Goal: Task Accomplishment & Management: Complete application form

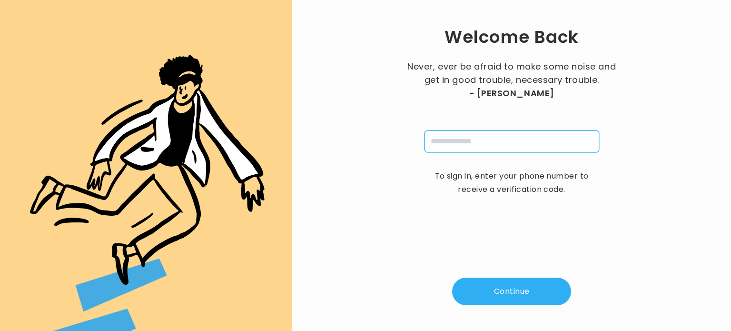
click at [466, 143] on input "tel" at bounding box center [512, 141] width 175 height 22
type input "**********"
click at [496, 284] on button "Continue" at bounding box center [511, 292] width 119 height 28
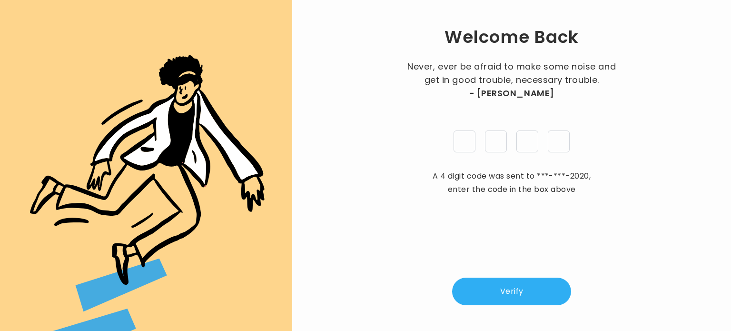
type input "*"
click at [507, 288] on button "Verify" at bounding box center [511, 292] width 119 height 28
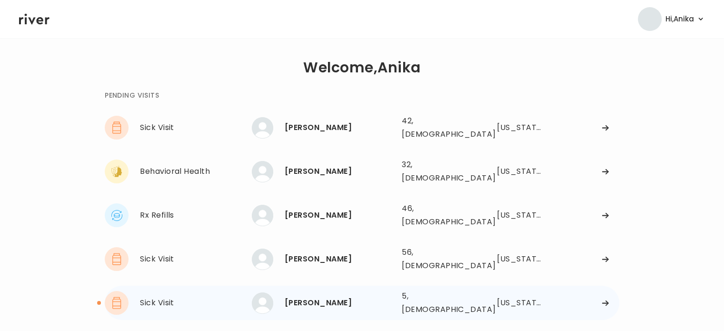
click at [327, 296] on div "Bruce Guaman" at bounding box center [339, 302] width 109 height 13
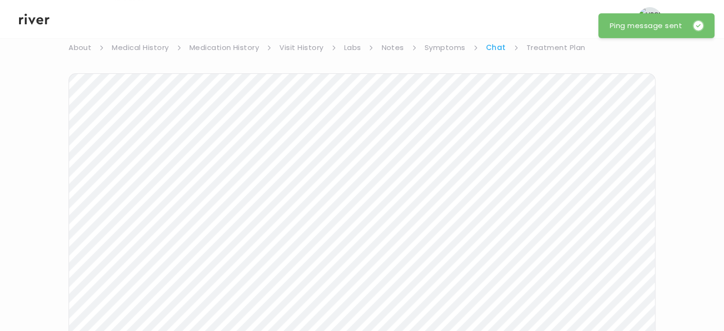
scroll to position [10, 0]
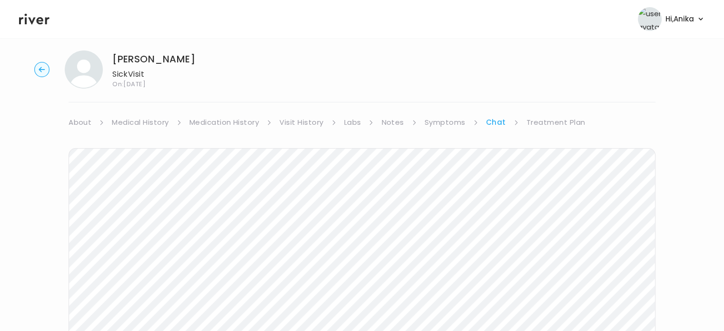
click at [36, 17] on icon at bounding box center [34, 19] width 30 height 14
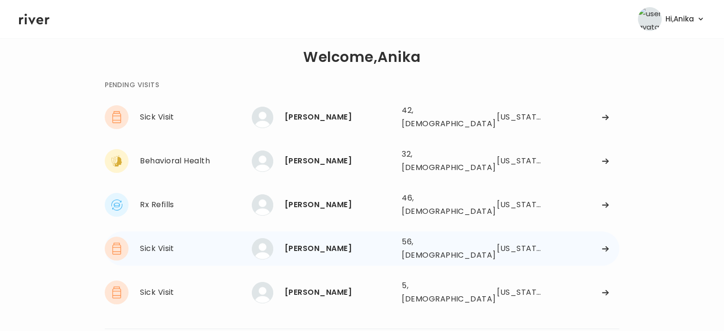
click at [319, 242] on div "Melodie Williams" at bounding box center [339, 248] width 109 height 13
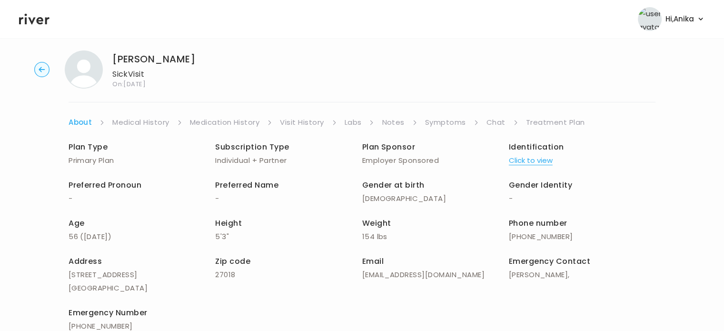
click at [529, 157] on button "Click to view" at bounding box center [531, 160] width 44 height 13
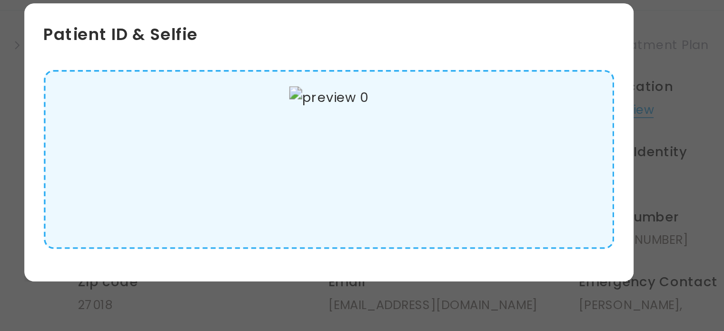
scroll to position [9, 0]
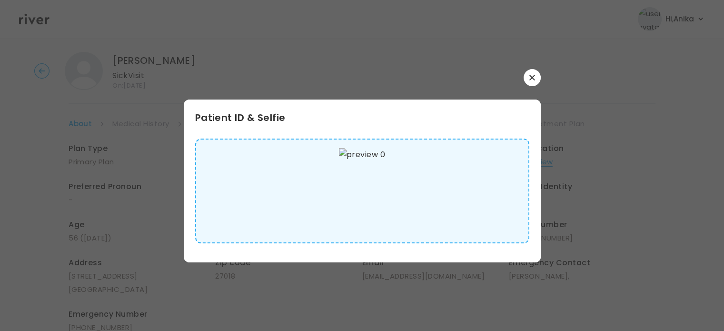
click at [531, 72] on button "button" at bounding box center [532, 77] width 17 height 17
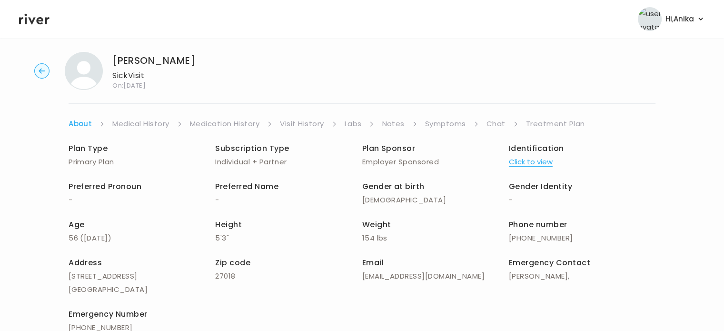
click at [158, 118] on link "Medical History" at bounding box center [140, 123] width 57 height 13
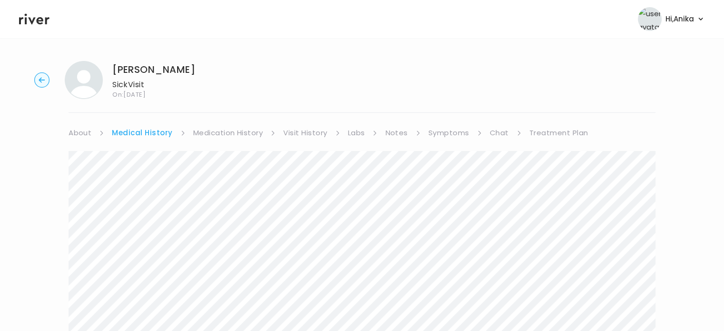
click at [209, 136] on link "Medication History" at bounding box center [228, 132] width 70 height 13
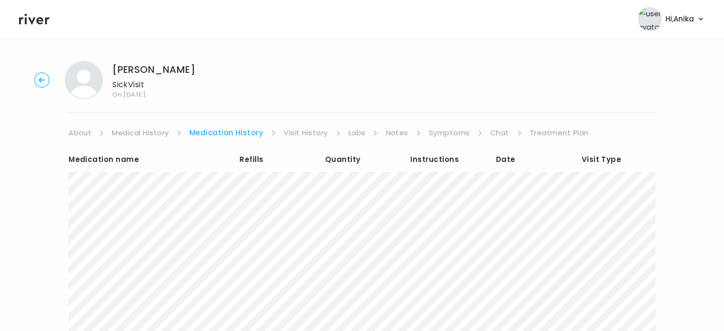
click at [301, 135] on link "Visit History" at bounding box center [306, 132] width 44 height 13
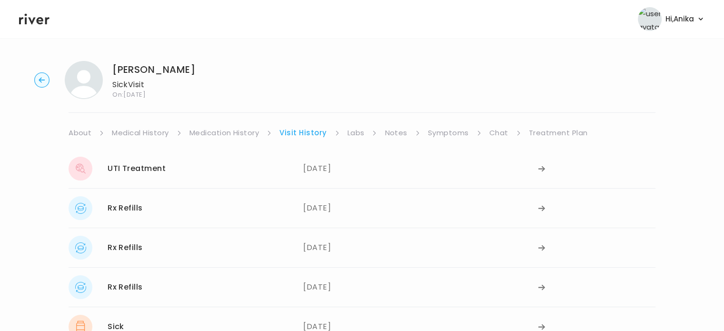
click at [353, 139] on link "Labs" at bounding box center [355, 132] width 17 height 13
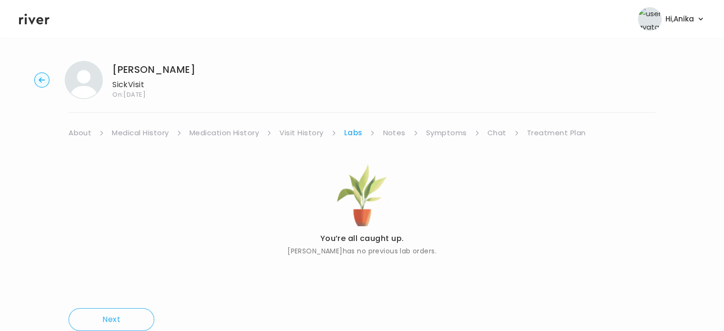
click at [396, 135] on link "Notes" at bounding box center [394, 132] width 22 height 13
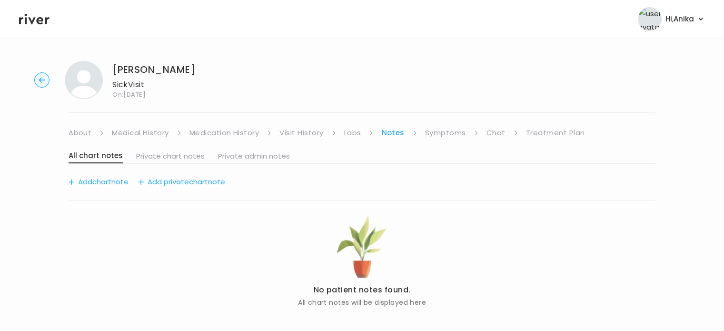
click at [453, 138] on link "Symptoms" at bounding box center [445, 132] width 41 height 13
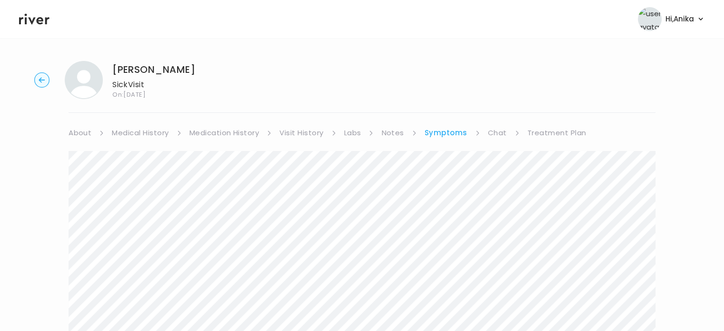
click at [240, 137] on link "Medication History" at bounding box center [224, 132] width 70 height 13
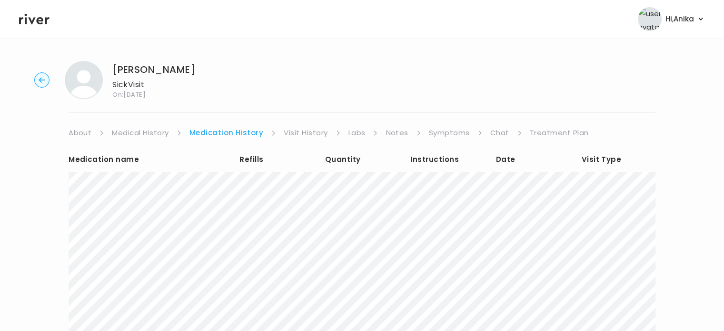
click at [305, 133] on link "Visit History" at bounding box center [306, 132] width 44 height 13
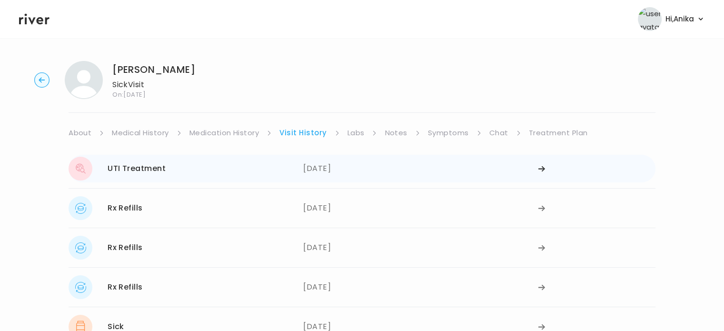
click at [329, 173] on div "08/12/2025" at bounding box center [420, 169] width 235 height 24
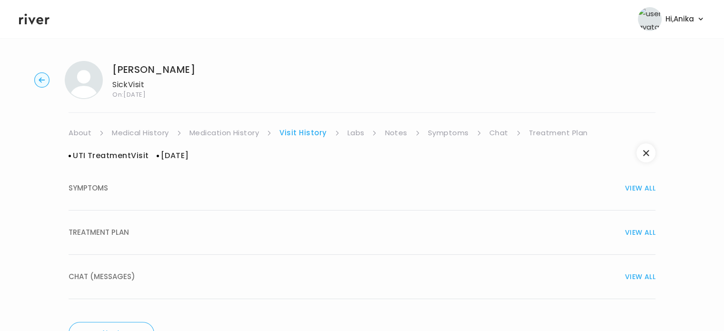
click at [259, 246] on button "TREATMENT PLAN VIEW ALL" at bounding box center [362, 232] width 587 height 44
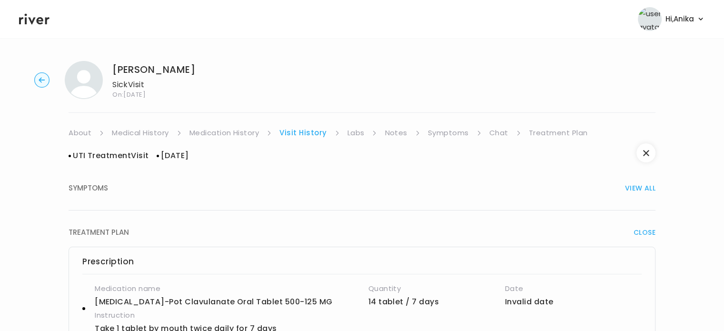
click at [440, 129] on link "Symptoms" at bounding box center [448, 132] width 41 height 13
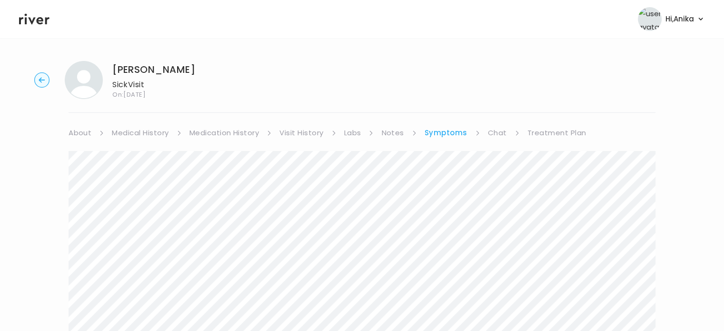
click at [559, 130] on link "Treatment Plan" at bounding box center [556, 132] width 59 height 13
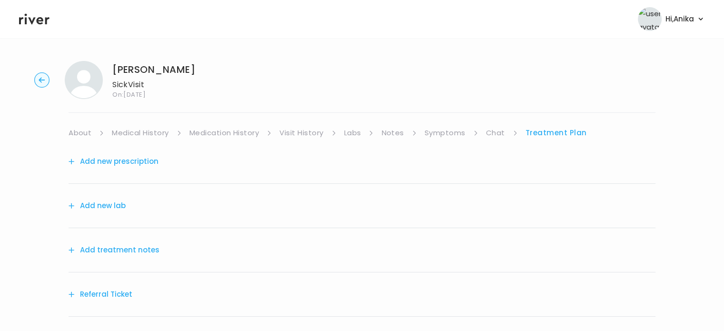
click at [136, 250] on button "Add treatment notes" at bounding box center [114, 249] width 91 height 13
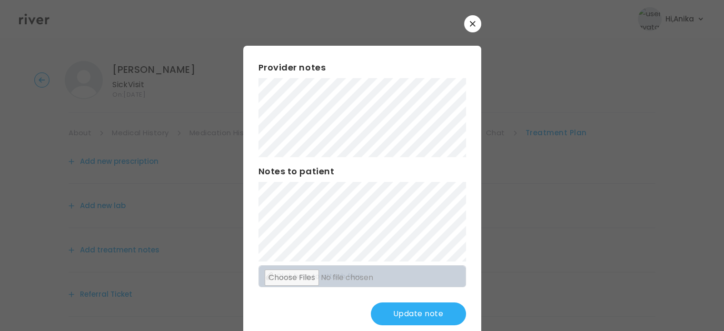
click at [402, 308] on button "Update note" at bounding box center [418, 313] width 95 height 23
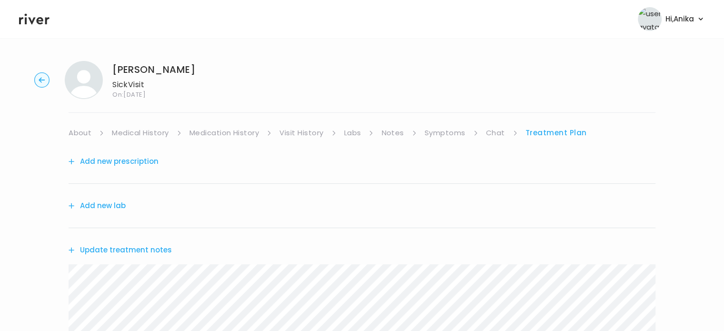
click at [445, 137] on link "Symptoms" at bounding box center [445, 132] width 41 height 13
click at [541, 131] on link "Treatment Plan" at bounding box center [556, 132] width 59 height 13
click at [135, 257] on div "Update treatment notes" at bounding box center [362, 250] width 587 height 44
click at [133, 247] on button "Update treatment notes" at bounding box center [120, 249] width 103 height 13
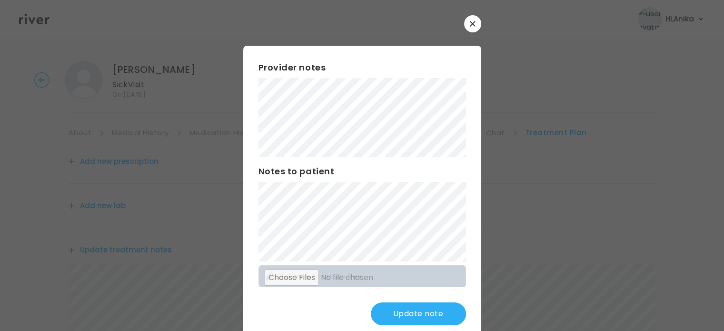
click at [253, 100] on div "Provider notes Notes to patient Click here to attach files Update note" at bounding box center [362, 193] width 238 height 295
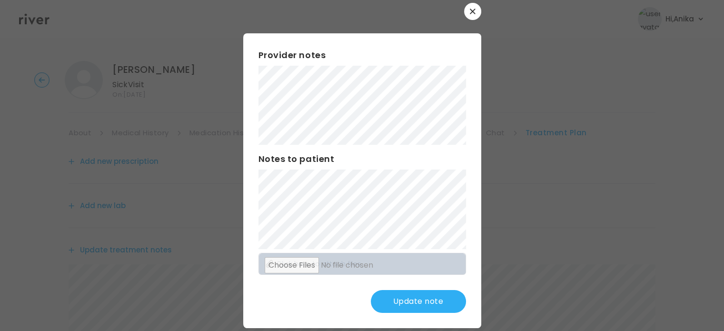
scroll to position [25, 0]
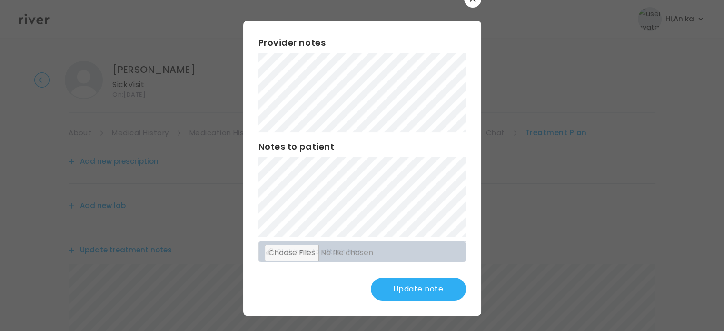
click at [396, 288] on button "Update note" at bounding box center [418, 289] width 95 height 23
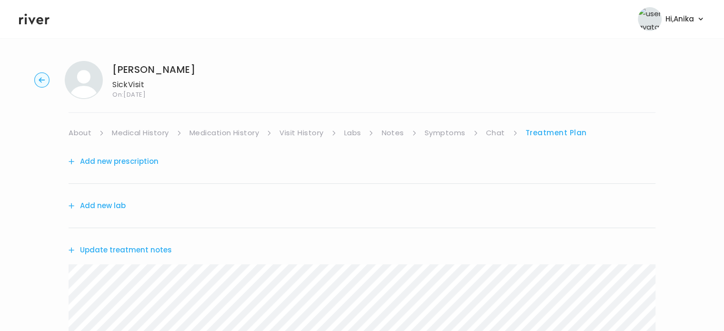
click at [100, 202] on button "Add new lab" at bounding box center [97, 205] width 57 height 13
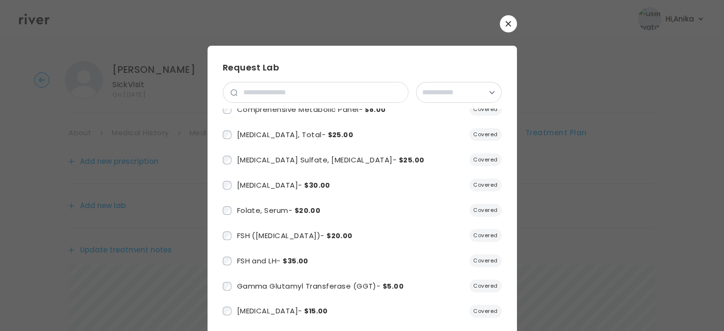
scroll to position [117, 0]
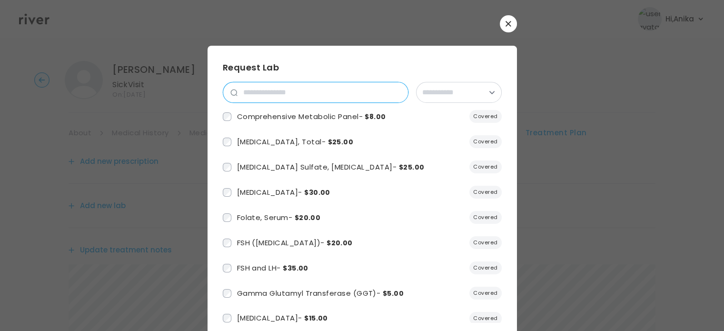
click at [309, 90] on input "search" at bounding box center [323, 92] width 170 height 20
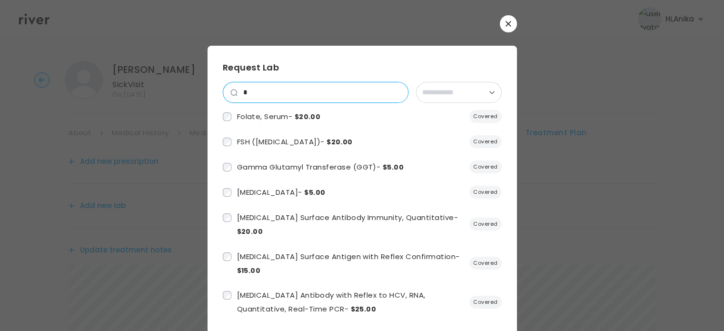
scroll to position [41, 0]
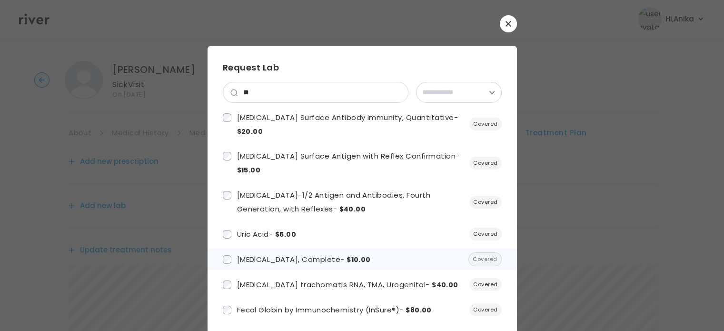
click at [285, 254] on label "Urinalysis, Complete - $10.00" at bounding box center [297, 259] width 148 height 14
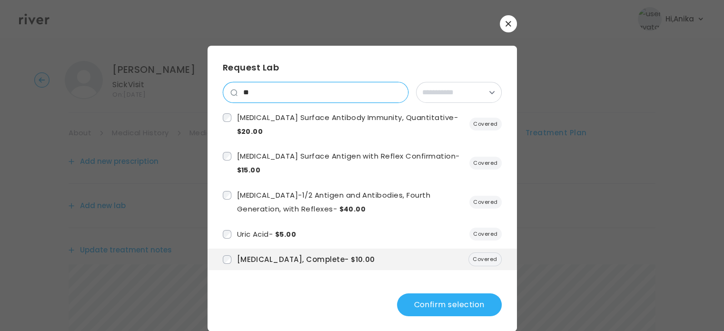
drag, startPoint x: 288, startPoint y: 93, endPoint x: 245, endPoint y: 89, distance: 43.5
click at [245, 89] on input "**" at bounding box center [323, 92] width 170 height 20
type input "*"
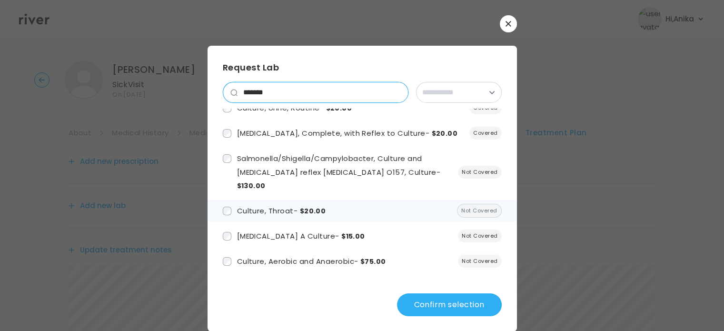
scroll to position [0, 0]
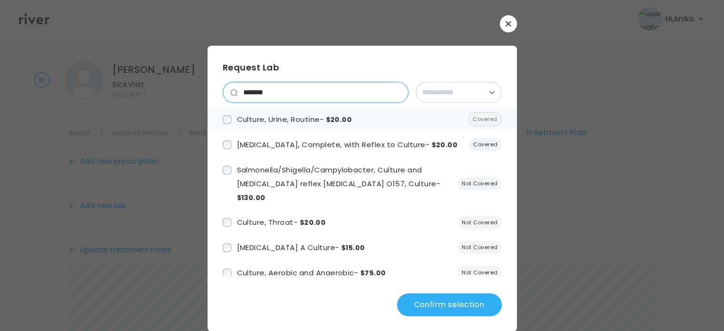
type input "*******"
click at [284, 122] on span "Culture, Urine, Routine - $20.00" at bounding box center [294, 119] width 115 height 10
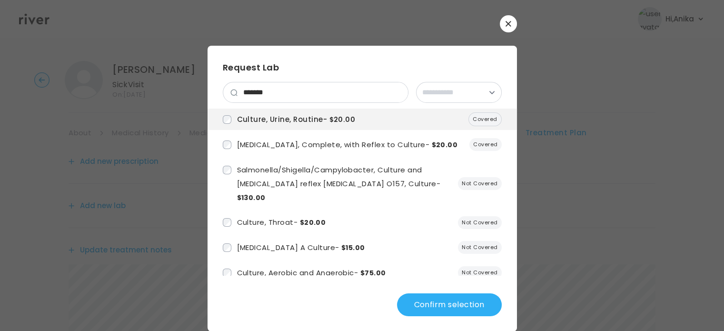
click at [437, 301] on button "Confirm selection" at bounding box center [449, 304] width 105 height 23
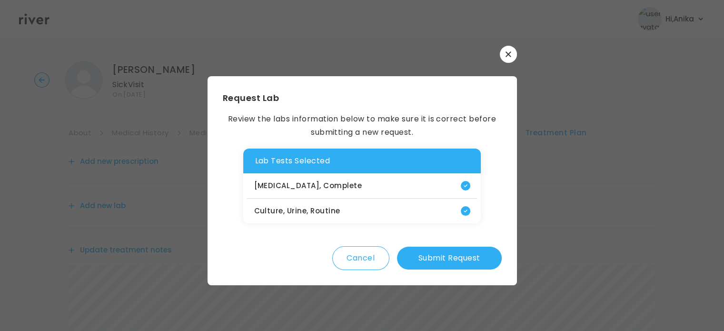
click at [428, 253] on button "Submit Request" at bounding box center [449, 258] width 105 height 23
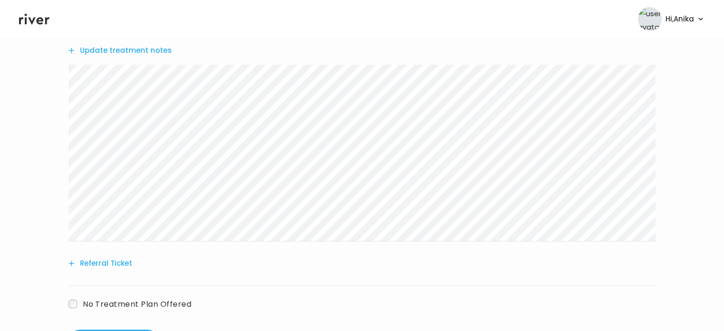
scroll to position [305, 0]
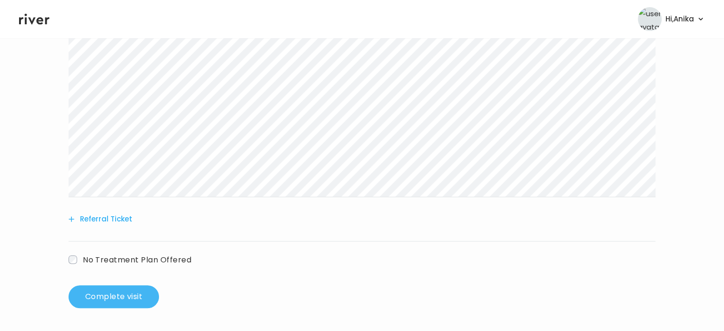
click at [107, 289] on button "Complete visit" at bounding box center [114, 296] width 90 height 23
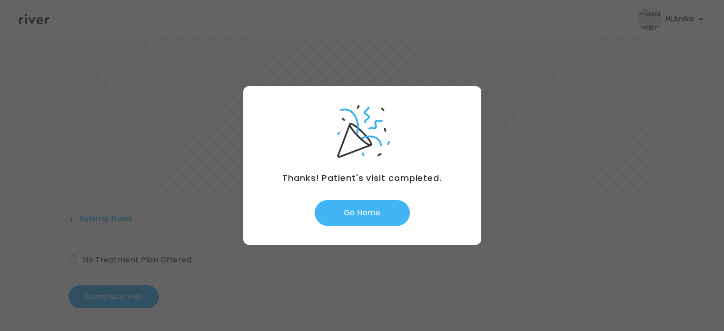
click at [352, 218] on button "Go Home" at bounding box center [362, 213] width 95 height 26
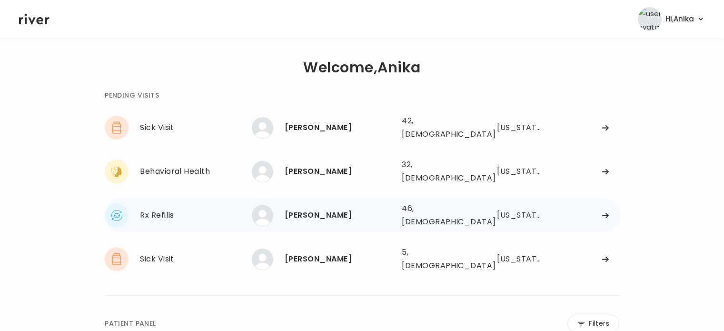
click at [345, 208] on div "[PERSON_NAME]" at bounding box center [339, 214] width 109 height 13
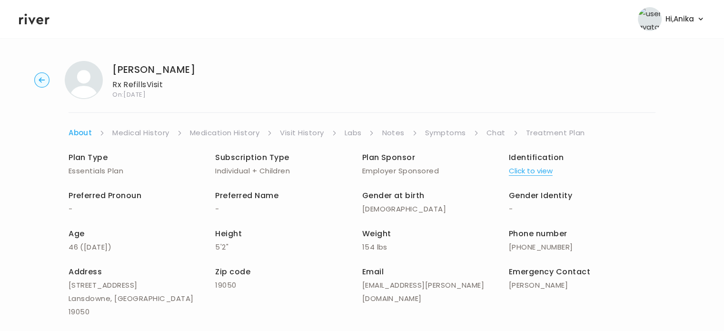
click at [522, 171] on button "Click to view" at bounding box center [531, 170] width 44 height 13
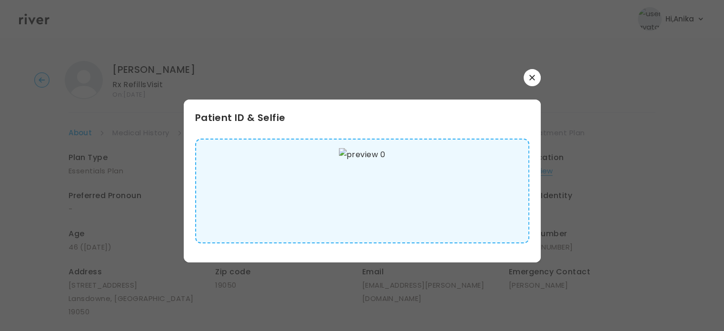
click at [532, 77] on icon "button" at bounding box center [531, 77] width 5 height 5
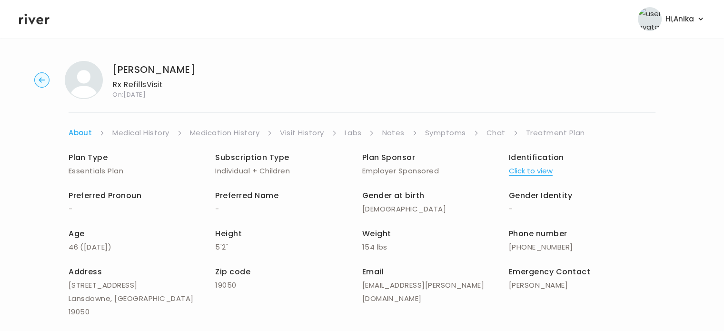
click at [144, 121] on div "MARIA ARRIGO Rx Refills Visit On: 26 Aug 2025 About Medical History Medication …" at bounding box center [362, 232] width 724 height 358
click at [143, 131] on link "Medical History" at bounding box center [140, 132] width 57 height 13
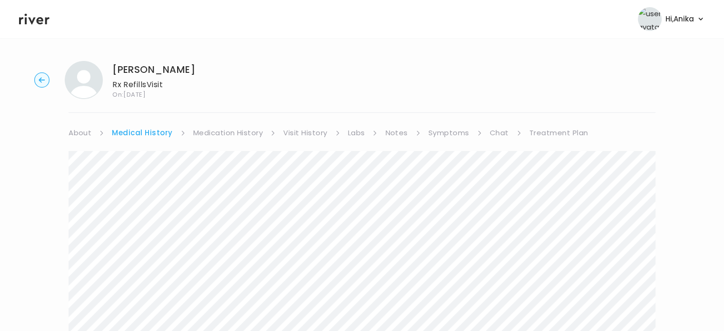
click at [223, 130] on link "Medication History" at bounding box center [228, 132] width 70 height 13
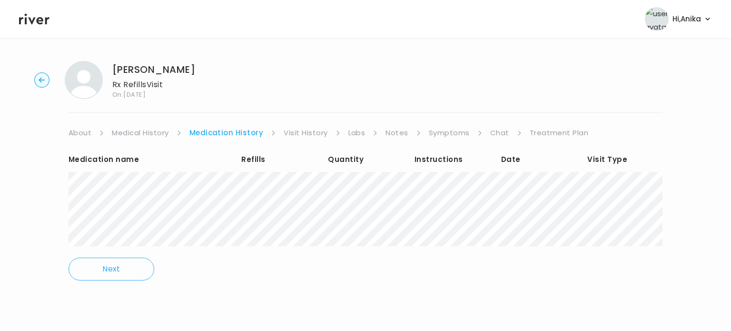
click at [305, 136] on link "Visit History" at bounding box center [306, 132] width 44 height 13
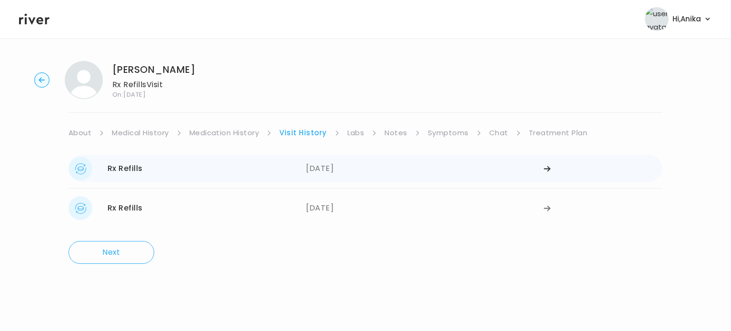
click at [333, 172] on div "05/22/2025" at bounding box center [425, 169] width 238 height 24
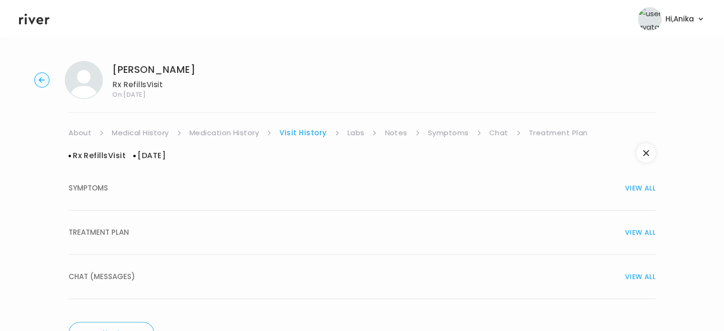
click at [326, 230] on div "TREATMENT PLAN VIEW ALL" at bounding box center [362, 232] width 587 height 13
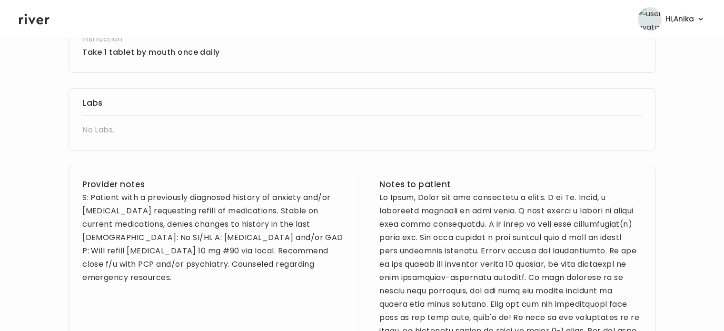
scroll to position [276, 0]
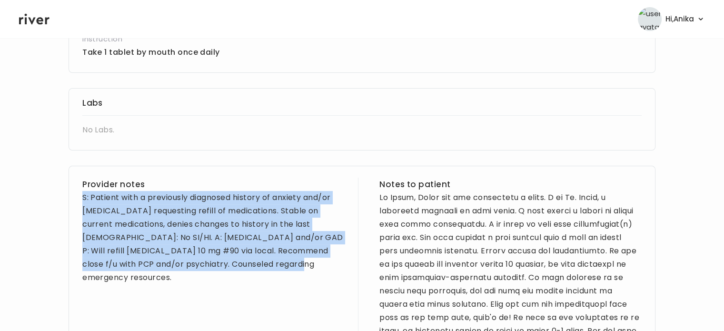
drag, startPoint x: 277, startPoint y: 263, endPoint x: 82, endPoint y: 202, distance: 204.5
click at [82, 202] on div "Provider notes S: Patient with a previously diagnosed history of anxiety and/or…" at bounding box center [362, 325] width 587 height 319
click at [104, 202] on div "S: Patient with a previously diagnosed history of anxiety and/or depression req…" at bounding box center [213, 237] width 262 height 93
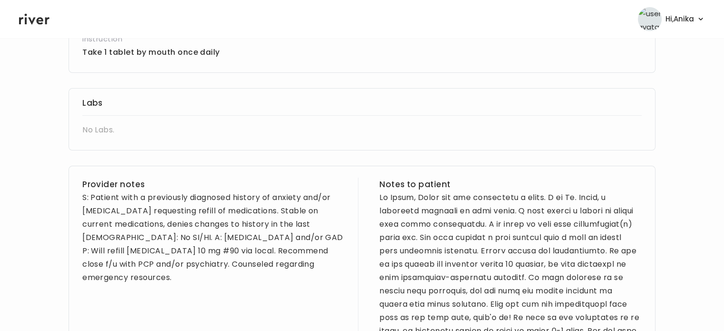
click at [267, 261] on div "S: Patient with a previously diagnosed history of anxiety and/or depression req…" at bounding box center [213, 237] width 262 height 93
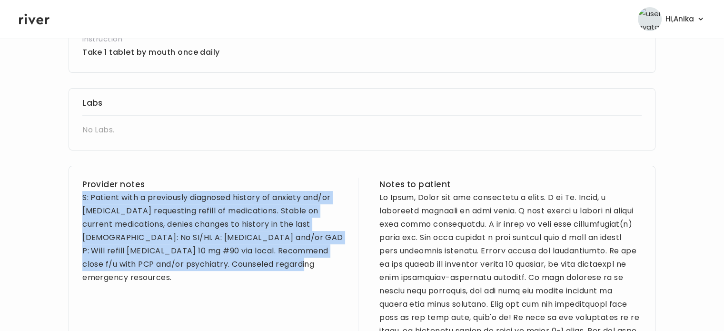
drag, startPoint x: 262, startPoint y: 266, endPoint x: 83, endPoint y: 193, distance: 193.7
click at [83, 193] on div "S: Patient with a previously diagnosed history of anxiety and/or depression req…" at bounding box center [213, 237] width 262 height 93
copy div "S: Patient with a previously diagnosed history of anxiety and/or depression req…"
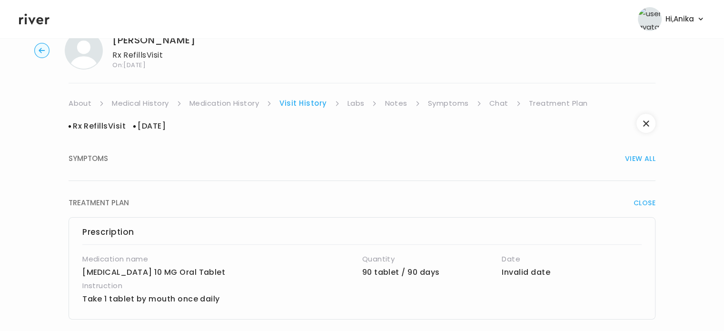
scroll to position [0, 0]
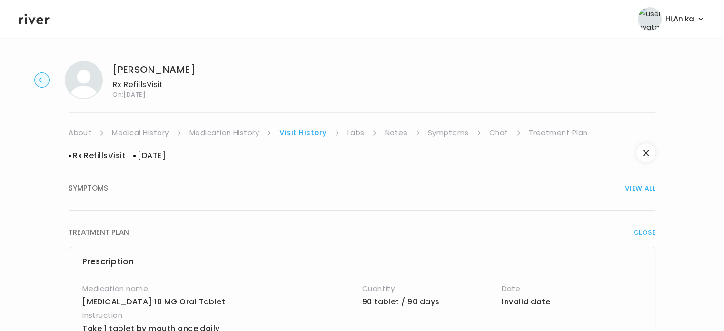
click at [354, 133] on link "Labs" at bounding box center [355, 132] width 17 height 13
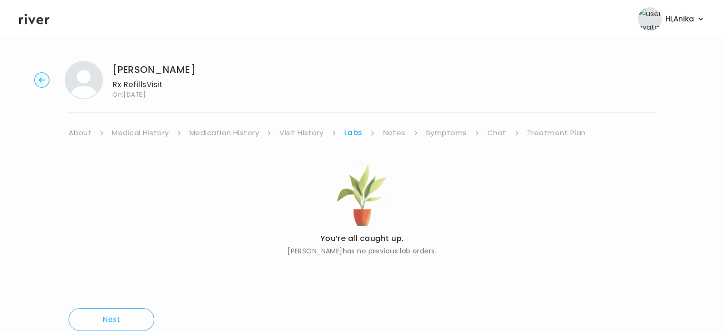
click at [391, 134] on link "Notes" at bounding box center [394, 132] width 22 height 13
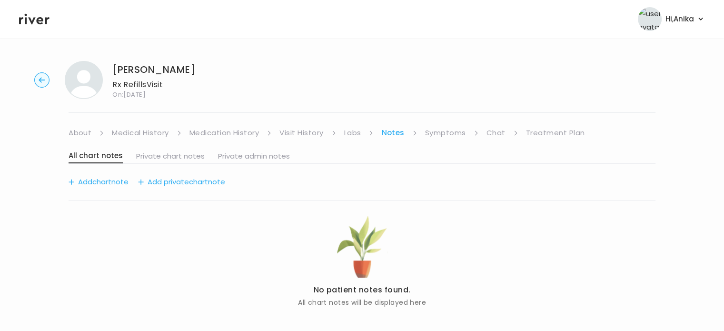
click at [438, 135] on link "Symptoms" at bounding box center [445, 132] width 41 height 13
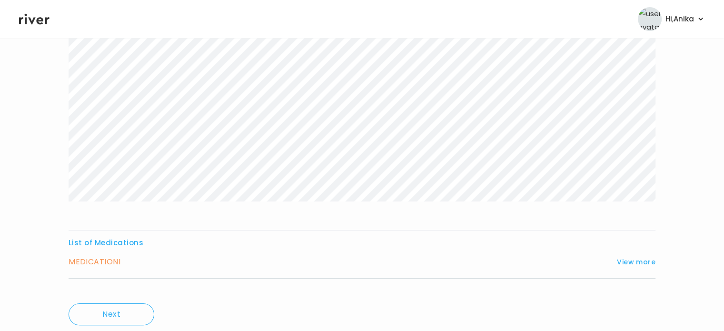
scroll to position [158, 0]
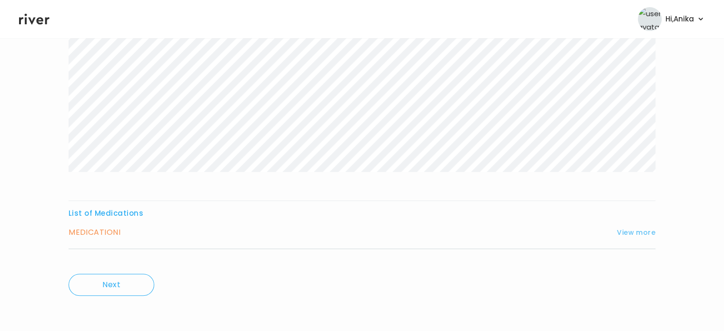
click at [642, 229] on button "View more" at bounding box center [636, 232] width 39 height 11
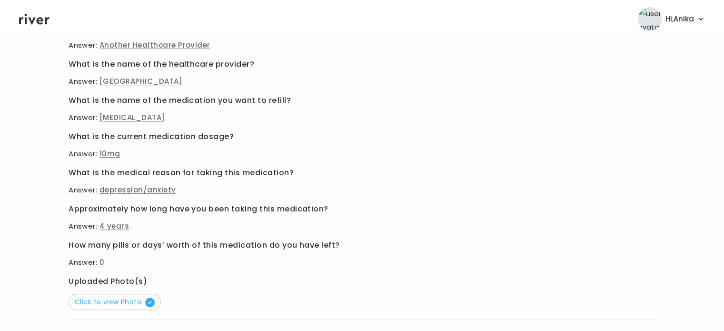
scroll to position [377, 0]
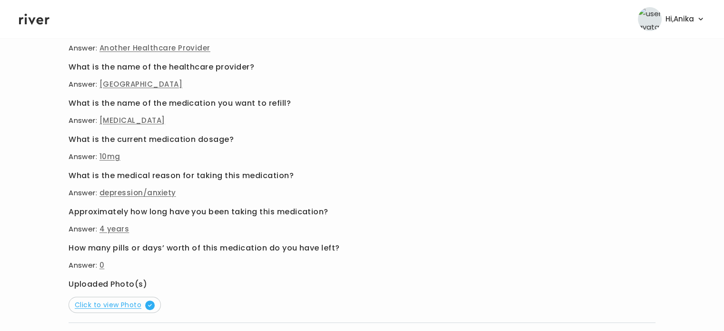
click at [99, 306] on span "Click to view Photo" at bounding box center [115, 305] width 80 height 10
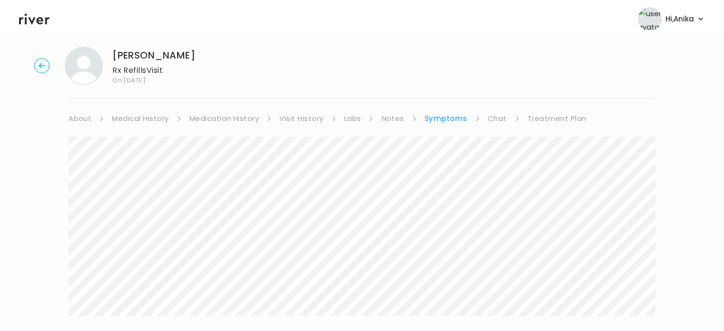
scroll to position [14, 0]
click at [537, 116] on link "Treatment Plan" at bounding box center [556, 118] width 59 height 13
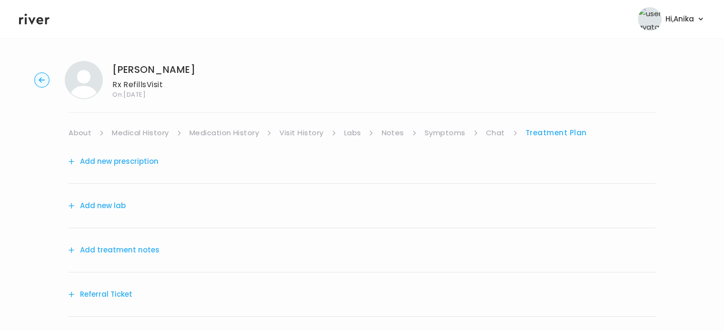
click at [127, 245] on button "Add treatment notes" at bounding box center [114, 249] width 91 height 13
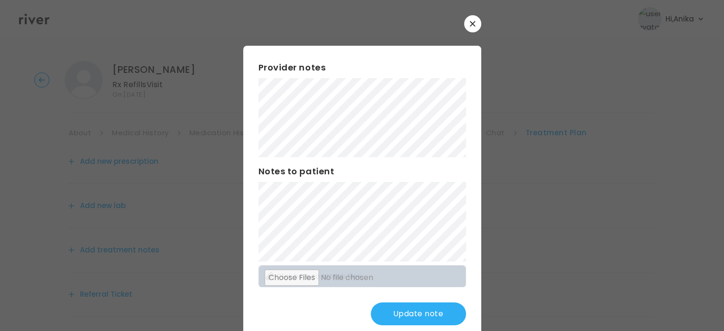
click at [402, 313] on button "Update note" at bounding box center [418, 313] width 95 height 23
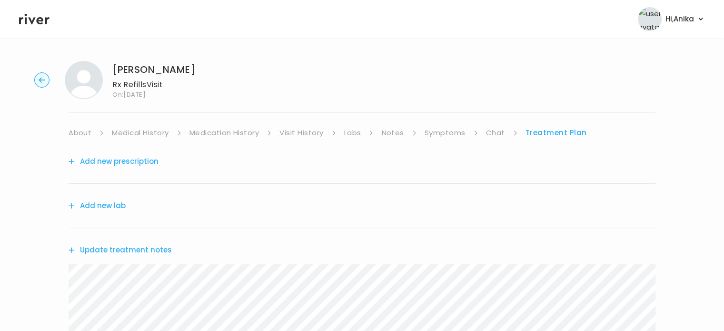
click at [126, 159] on button "Add new prescription" at bounding box center [114, 161] width 90 height 13
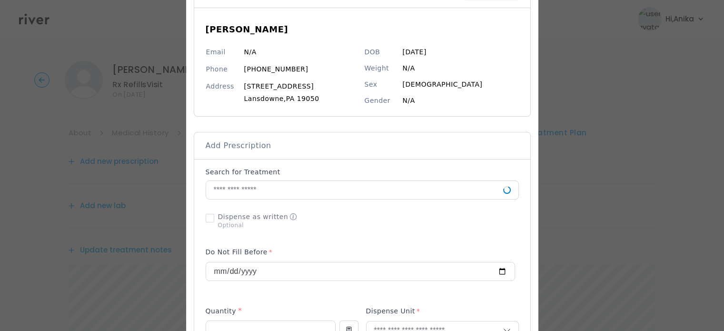
scroll to position [89, 0]
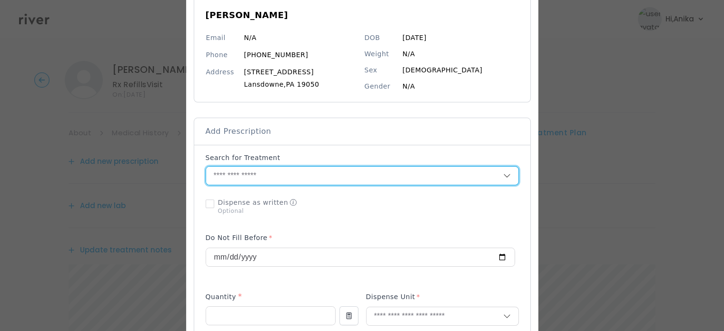
click at [276, 182] on input "text" at bounding box center [354, 176] width 297 height 18
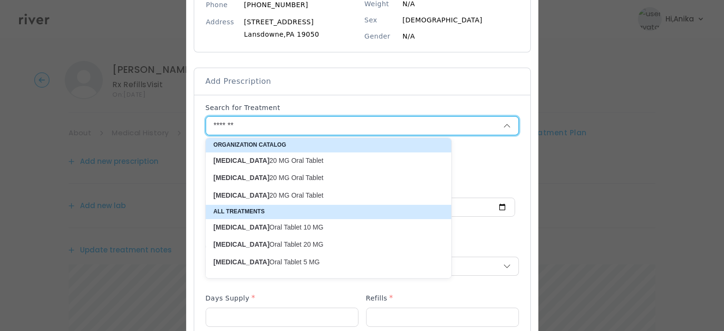
scroll to position [139, 0]
click at [285, 225] on p "Lexapro Oral Tablet 10 MG" at bounding box center [322, 227] width 219 height 9
type input "**********"
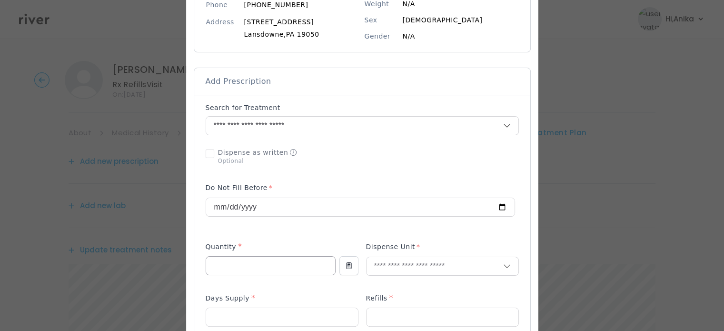
click at [270, 262] on input "number" at bounding box center [270, 266] width 129 height 18
type input "**"
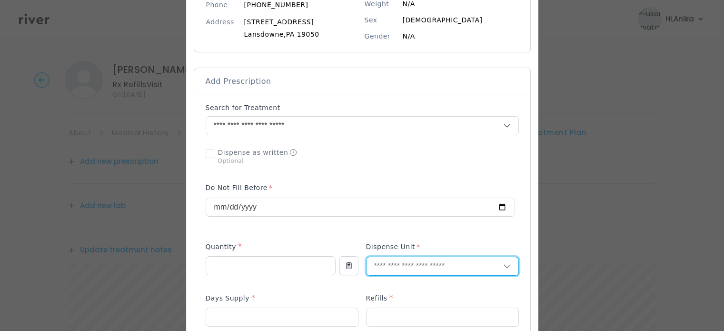
click at [400, 262] on input "text" at bounding box center [435, 266] width 137 height 18
type input "******"
click at [395, 281] on p "Tablet" at bounding box center [442, 286] width 125 height 14
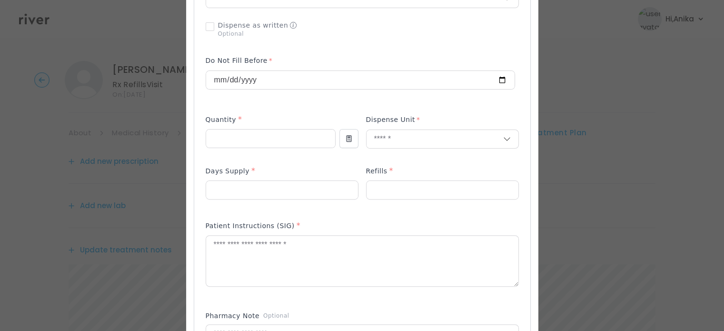
scroll to position [267, 0]
click at [282, 192] on input "number" at bounding box center [282, 189] width 152 height 18
type input "**"
click at [373, 203] on p at bounding box center [442, 204] width 153 height 10
click at [386, 177] on div "Refills *" at bounding box center [442, 171] width 153 height 15
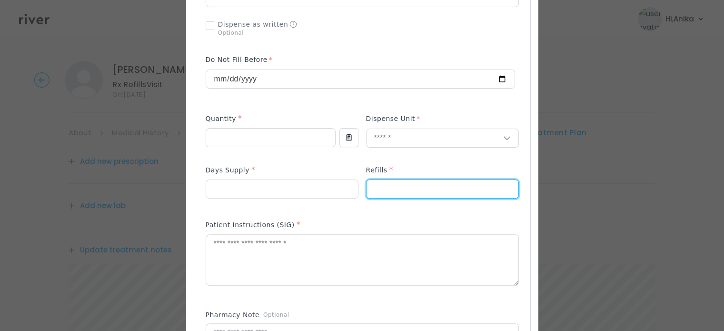
click at [384, 190] on input "number" at bounding box center [443, 189] width 152 height 18
type input "*"
click at [367, 251] on textarea at bounding box center [362, 260] width 312 height 50
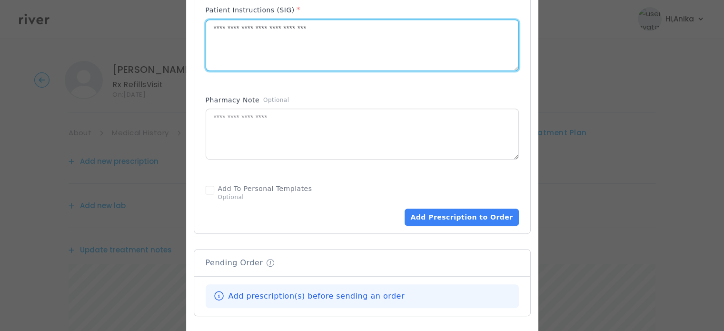
scroll to position [493, 0]
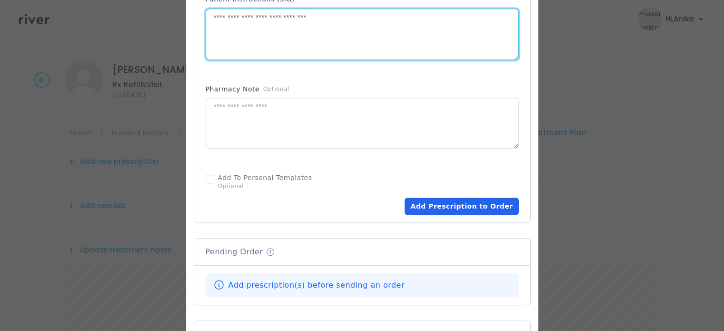
type textarea "**********"
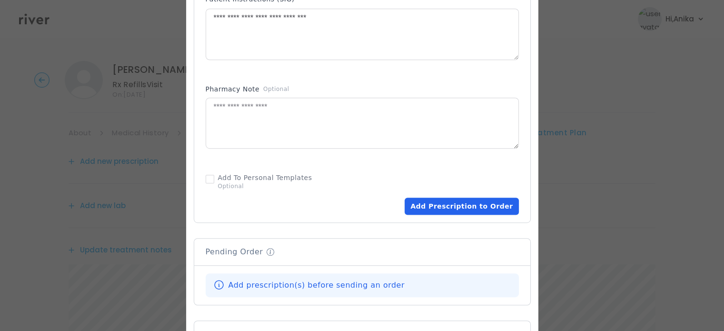
click at [474, 205] on button "Add Prescription to Order" at bounding box center [462, 206] width 114 height 17
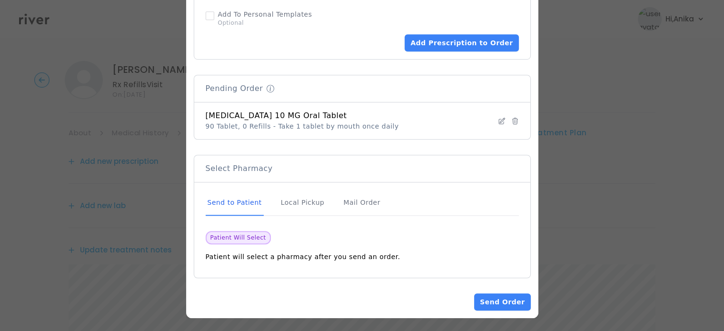
scroll to position [656, 0]
click at [496, 297] on button "Send Order" at bounding box center [502, 301] width 56 height 17
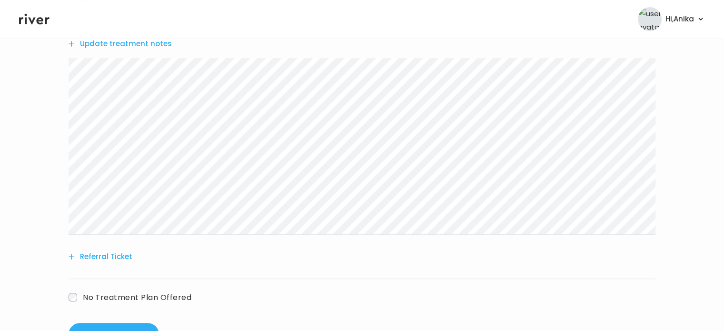
scroll to position [341, 0]
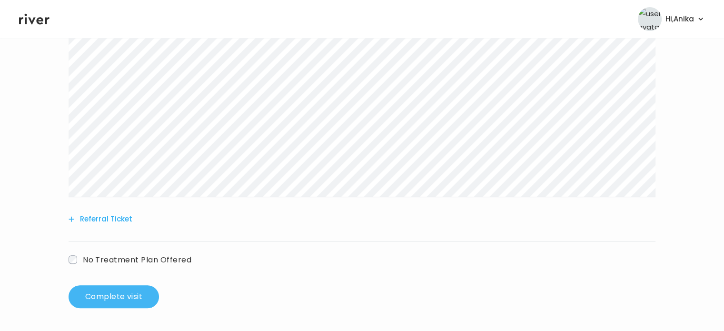
click at [125, 294] on button "Complete visit" at bounding box center [114, 296] width 90 height 23
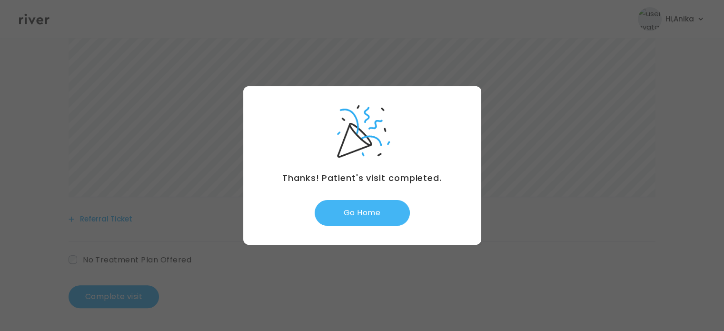
click at [366, 213] on button "Go Home" at bounding box center [362, 213] width 95 height 26
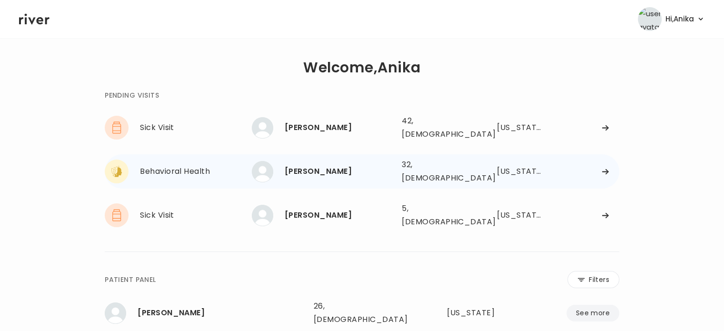
click at [319, 165] on div "[PERSON_NAME]" at bounding box center [339, 171] width 109 height 13
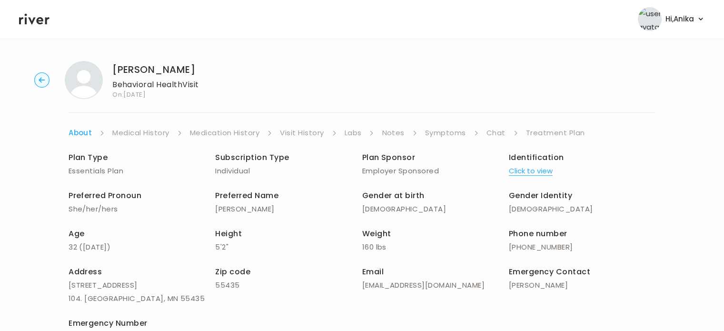
click at [149, 132] on link "Medical History" at bounding box center [140, 132] width 57 height 13
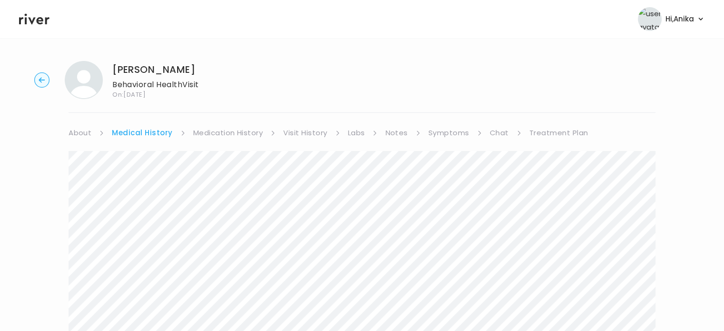
click at [248, 131] on link "Medication History" at bounding box center [228, 132] width 70 height 13
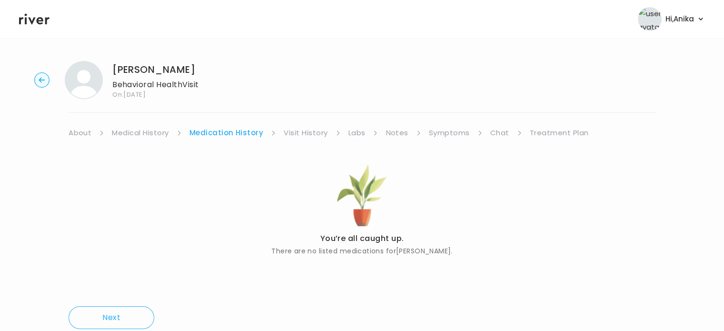
click at [312, 133] on link "Visit History" at bounding box center [306, 132] width 44 height 13
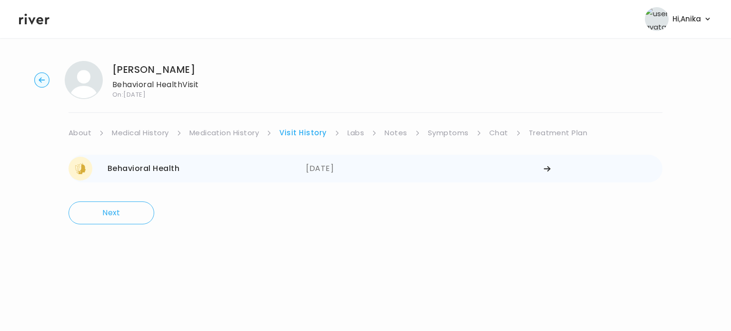
click at [328, 165] on div "01/08/2025" at bounding box center [425, 169] width 238 height 24
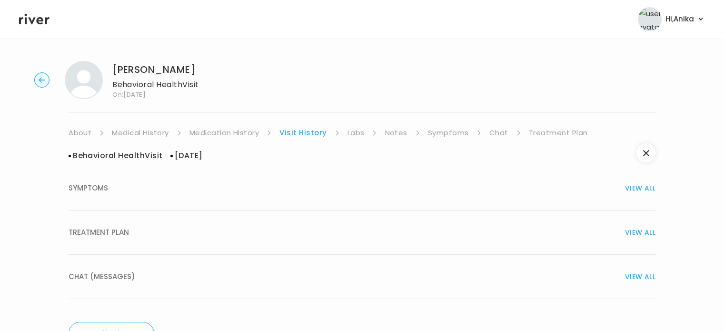
click at [333, 230] on div "TREATMENT PLAN VIEW ALL" at bounding box center [362, 232] width 587 height 13
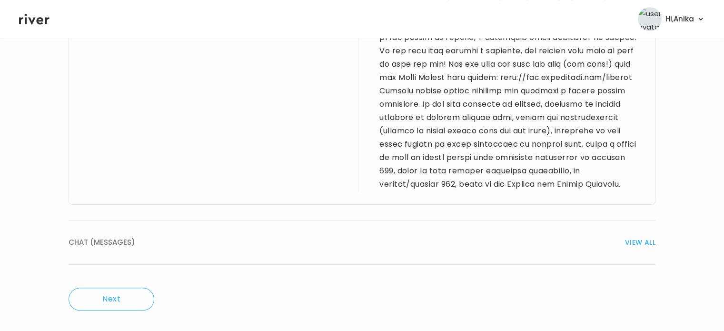
scroll to position [506, 0]
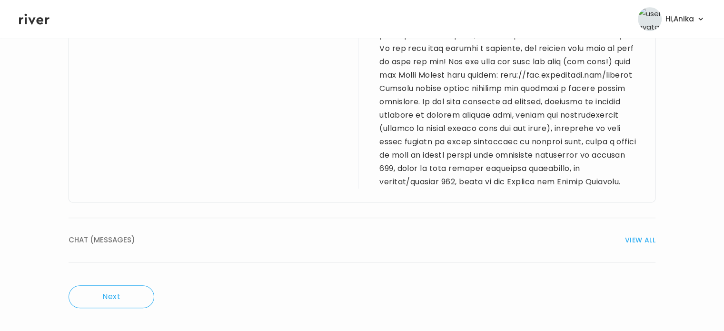
click at [634, 246] on span "VIEW ALL" at bounding box center [640, 239] width 30 height 13
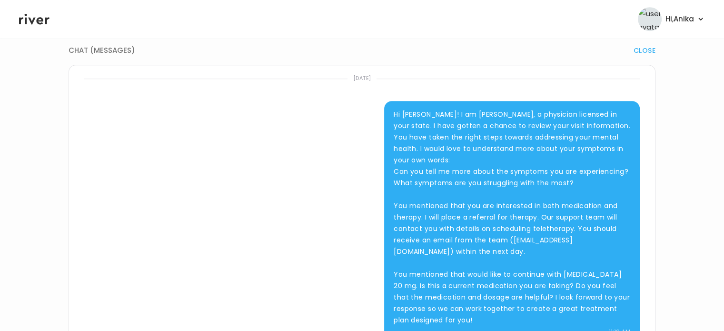
scroll to position [725, 0]
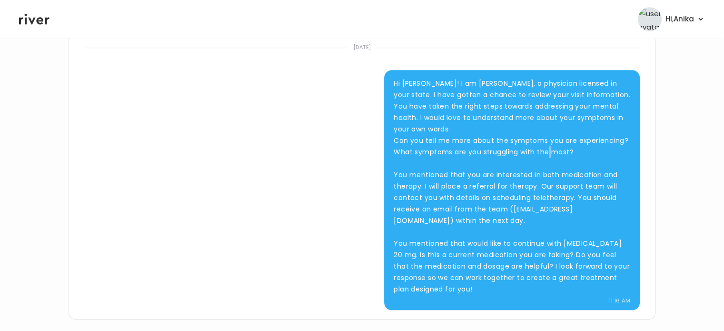
drag, startPoint x: 595, startPoint y: 162, endPoint x: 690, endPoint y: 166, distance: 94.3
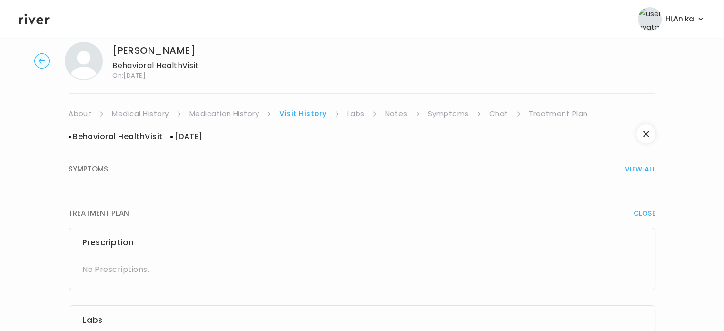
scroll to position [17, 0]
click at [358, 115] on link "Labs" at bounding box center [355, 115] width 17 height 13
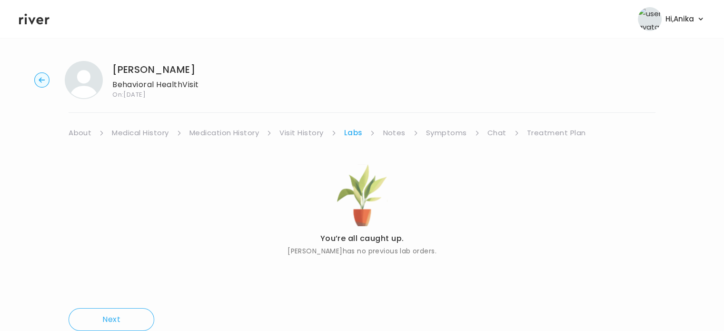
click at [390, 131] on link "Notes" at bounding box center [394, 132] width 22 height 13
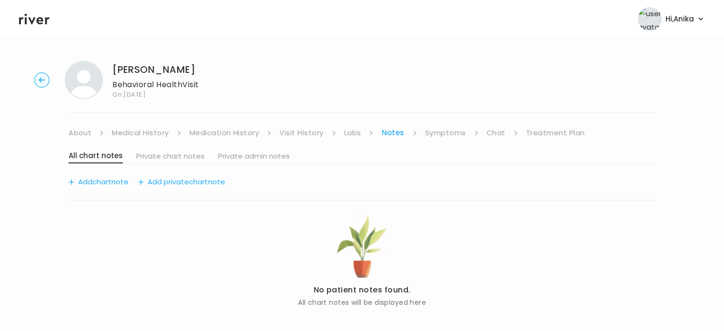
click at [436, 133] on link "Symptoms" at bounding box center [445, 132] width 41 height 13
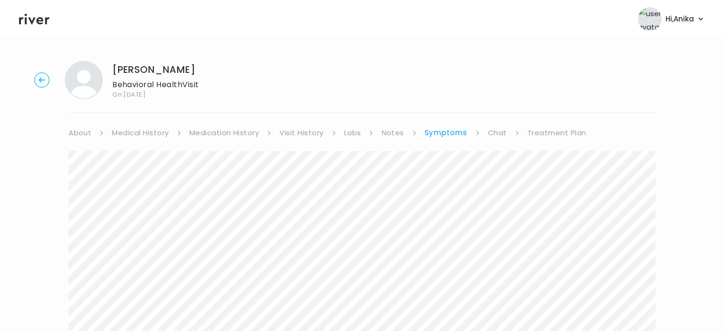
click at [536, 135] on link "Treatment Plan" at bounding box center [556, 132] width 59 height 13
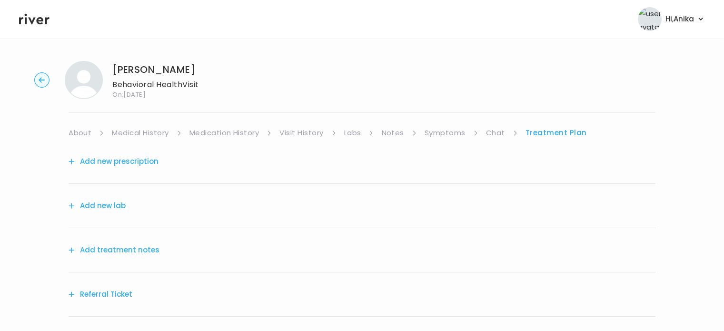
click at [142, 250] on button "Add treatment notes" at bounding box center [114, 249] width 91 height 13
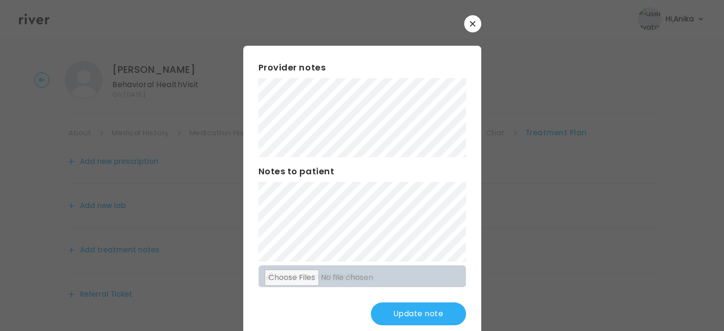
click at [412, 309] on button "Update note" at bounding box center [418, 313] width 95 height 23
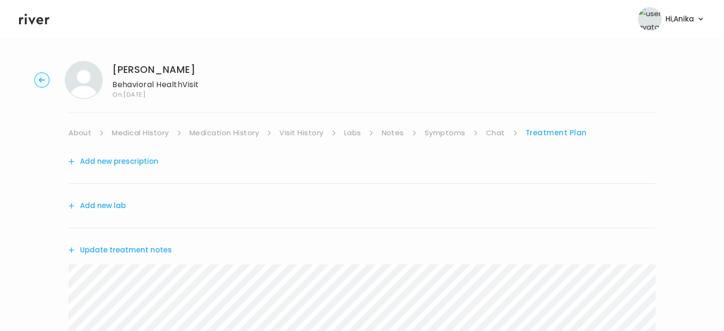
click at [440, 133] on link "Symptoms" at bounding box center [445, 132] width 41 height 13
click at [556, 137] on link "Treatment Plan" at bounding box center [556, 132] width 59 height 13
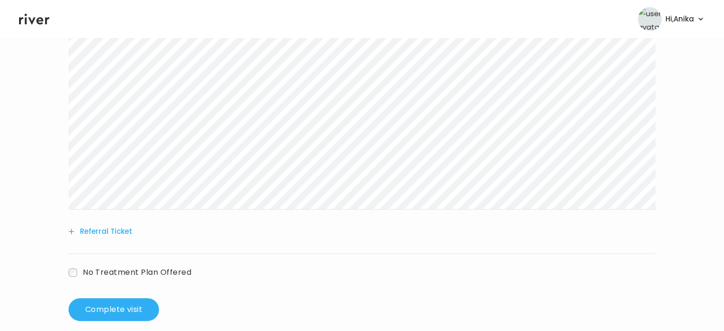
scroll to position [244, 0]
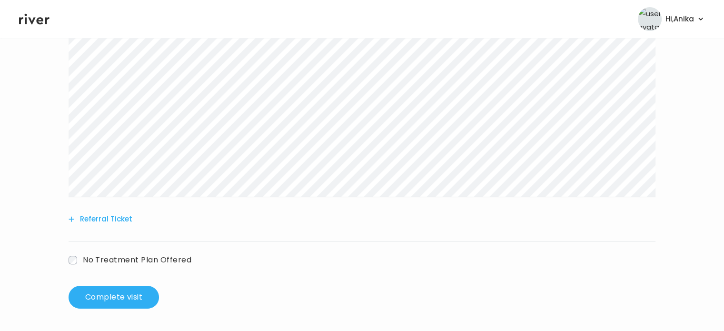
click at [90, 220] on button "Referral Ticket" at bounding box center [101, 218] width 64 height 13
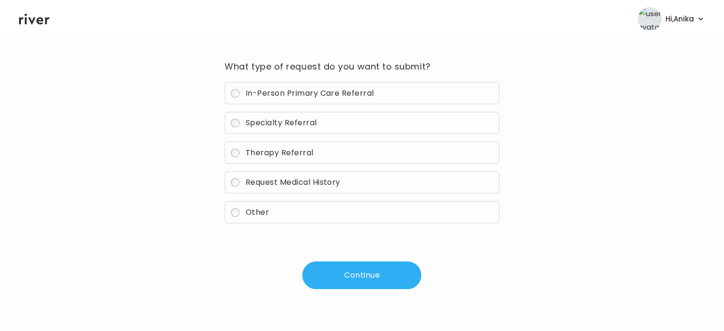
scroll to position [68, 0]
click at [280, 158] on span "Therapy Referral" at bounding box center [280, 153] width 68 height 11
click at [344, 275] on button "Continue" at bounding box center [361, 276] width 119 height 28
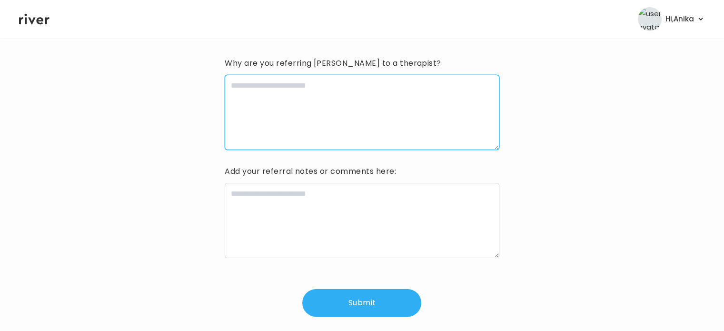
click at [333, 138] on textarea at bounding box center [362, 112] width 274 height 75
type textarea "**********"
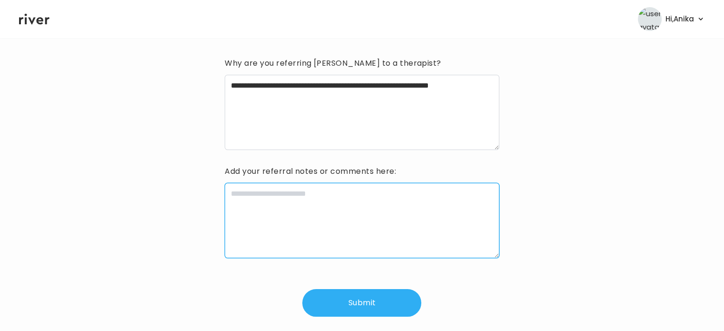
click at [310, 238] on textarea at bounding box center [362, 220] width 274 height 75
type textarea "*"
type textarea "**********"
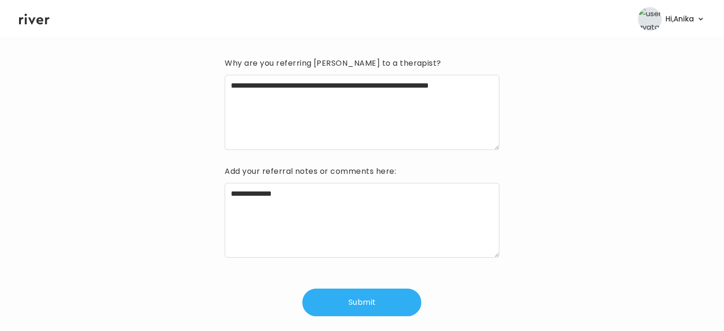
click at [362, 304] on button "Submit" at bounding box center [361, 302] width 119 height 28
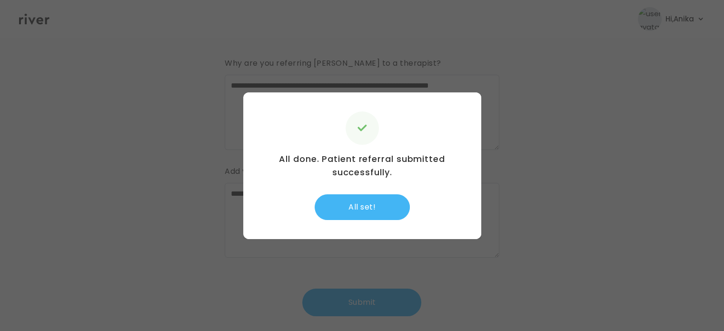
click at [370, 204] on button "All set!" at bounding box center [362, 207] width 95 height 26
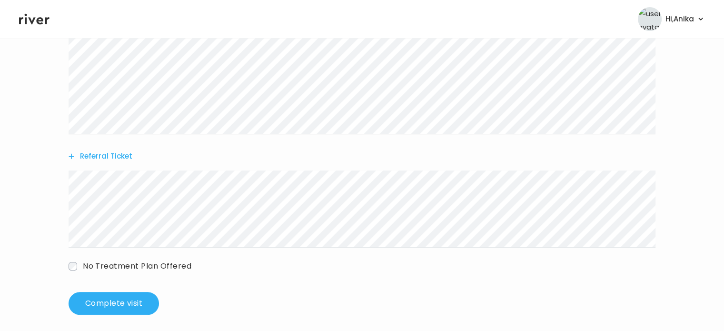
scroll to position [313, 0]
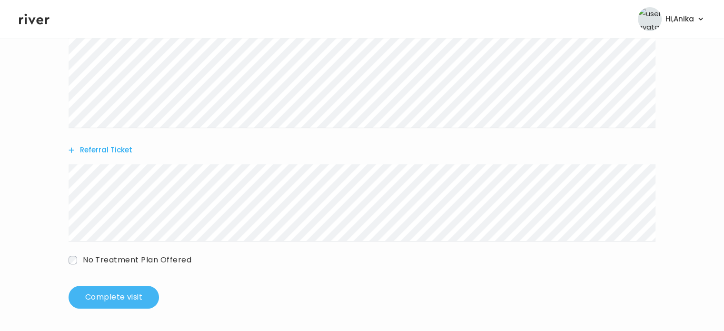
click at [122, 294] on button "Complete visit" at bounding box center [114, 297] width 90 height 23
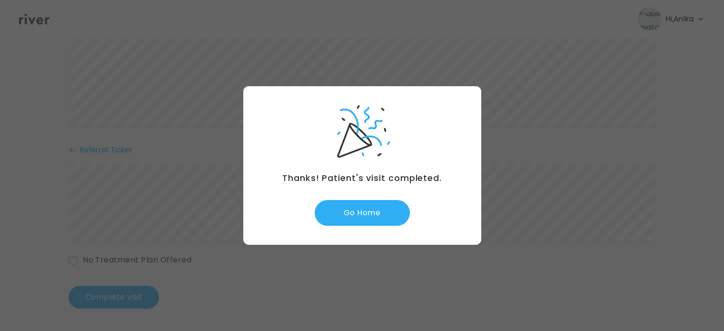
click at [355, 194] on div "Thanks! Patient's visit completed. Go Home" at bounding box center [362, 165] width 238 height 159
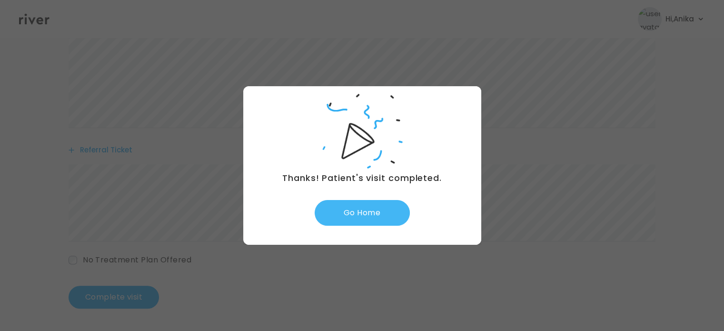
click at [354, 210] on button "Go Home" at bounding box center [362, 213] width 95 height 26
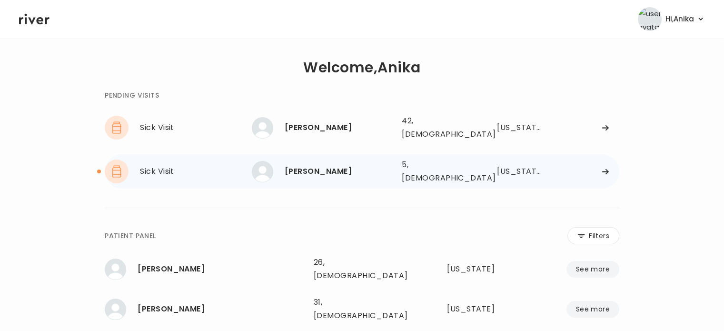
click at [335, 170] on div "[PERSON_NAME] 5, [DEMOGRAPHIC_DATA] See more" at bounding box center [323, 171] width 142 height 21
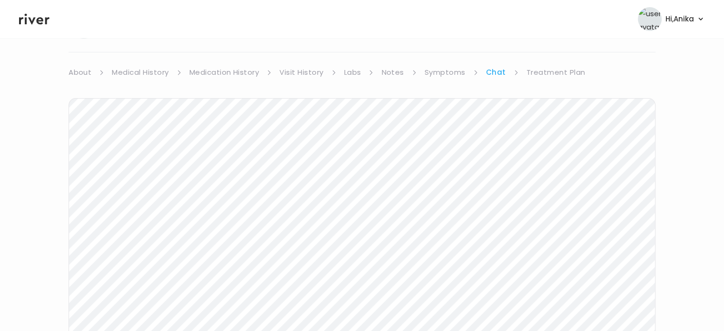
scroll to position [64, 0]
click at [440, 68] on link "Symptoms" at bounding box center [445, 68] width 41 height 13
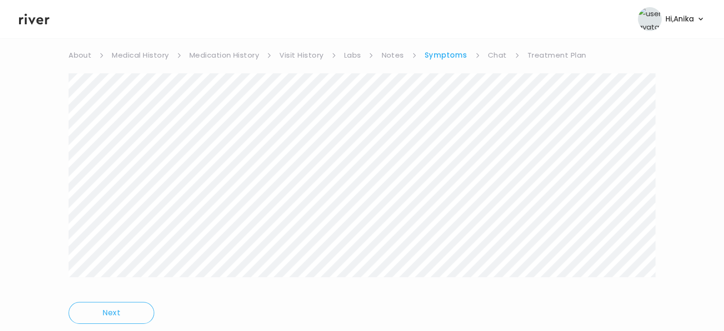
scroll to position [82, 0]
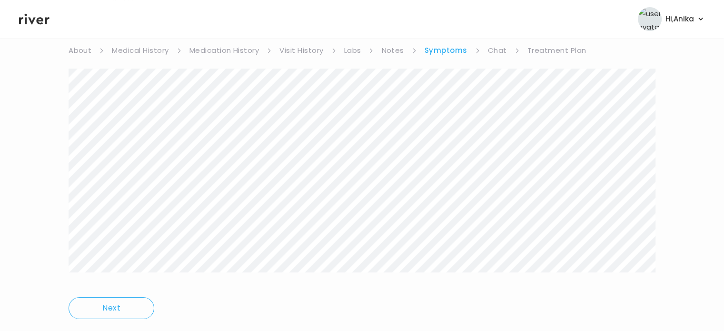
click at [497, 53] on link "Chat" at bounding box center [497, 50] width 19 height 13
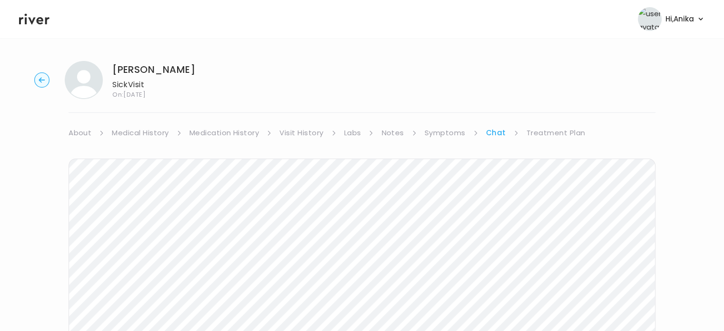
click at [550, 136] on link "Treatment Plan" at bounding box center [555, 132] width 59 height 13
click at [116, 249] on button "Add treatment notes" at bounding box center [114, 249] width 91 height 13
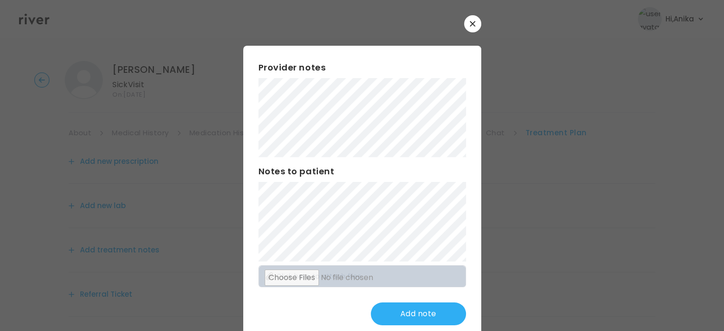
click at [243, 99] on div "Provider notes Notes to patient Click here to attach files Add note" at bounding box center [362, 193] width 238 height 295
click at [403, 310] on button "Update note" at bounding box center [418, 313] width 95 height 23
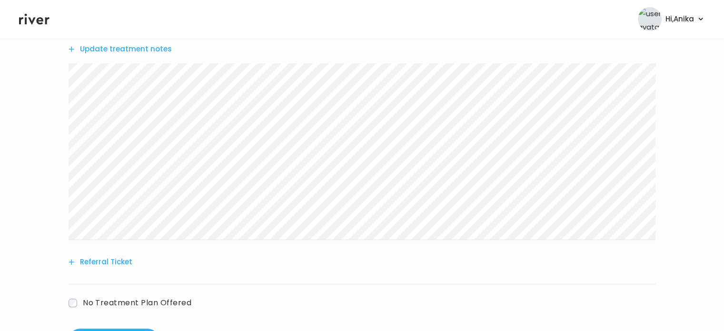
scroll to position [244, 0]
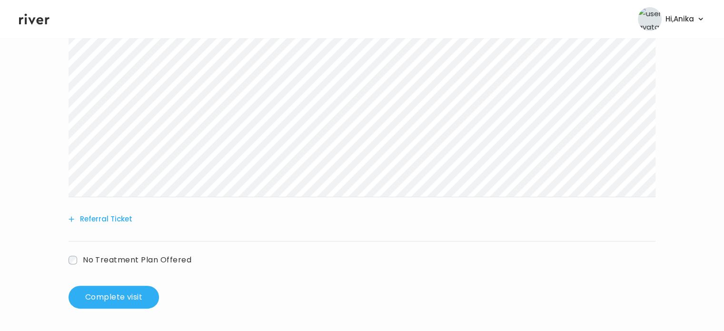
click at [97, 224] on button "Referral Ticket" at bounding box center [101, 218] width 64 height 13
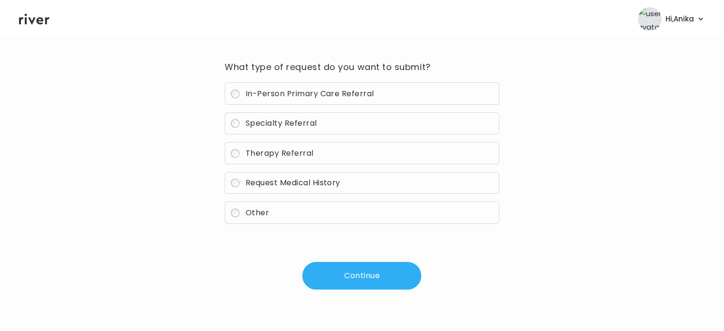
click at [275, 217] on label "Other" at bounding box center [362, 212] width 274 height 22
click at [373, 266] on button "Continue" at bounding box center [361, 276] width 119 height 28
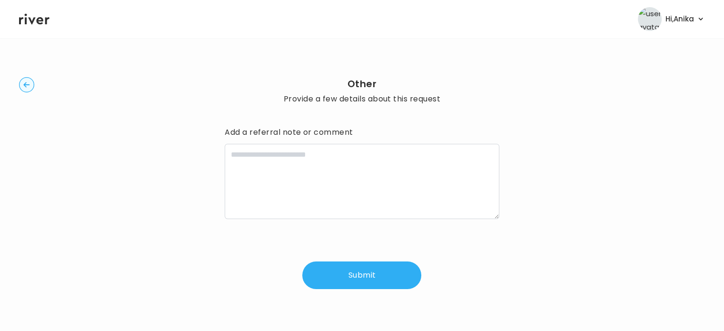
scroll to position [2, 0]
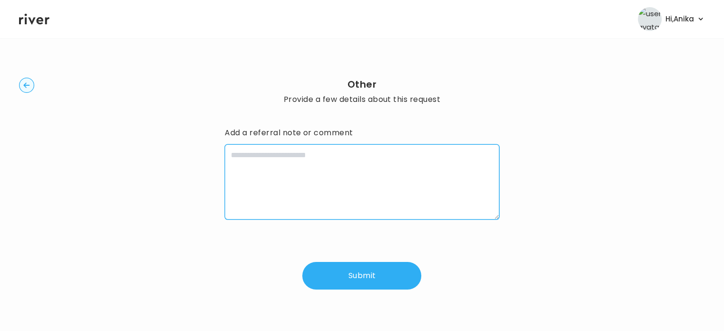
click at [343, 197] on textarea at bounding box center [362, 181] width 274 height 75
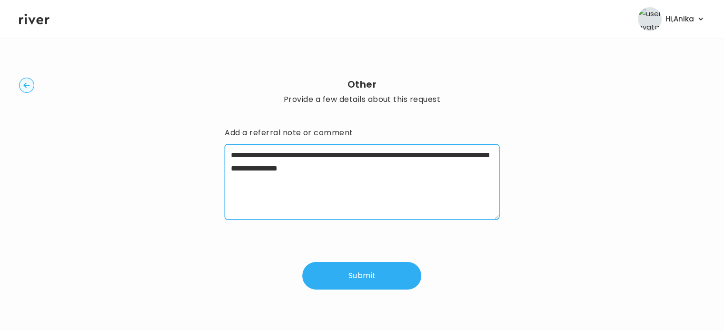
type textarea "**********"
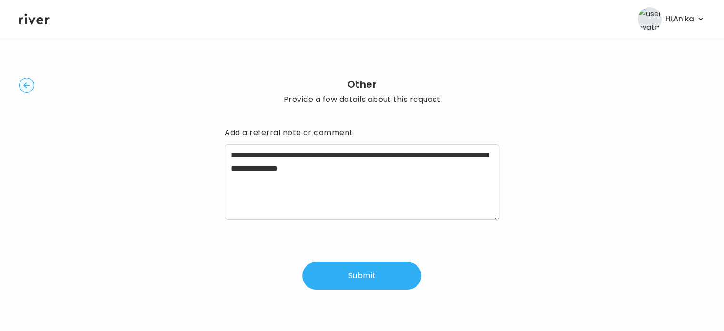
click at [330, 266] on button "Submit" at bounding box center [361, 276] width 119 height 28
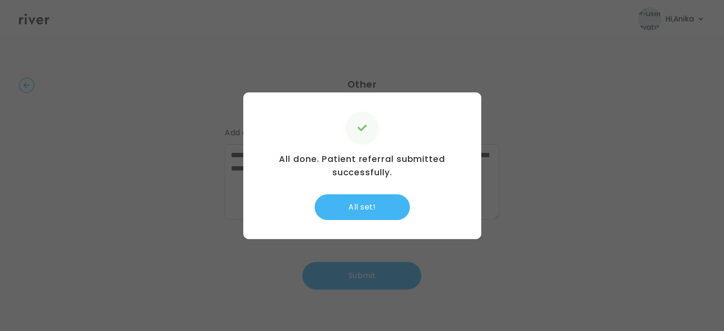
click at [359, 203] on button "All set!" at bounding box center [362, 207] width 95 height 26
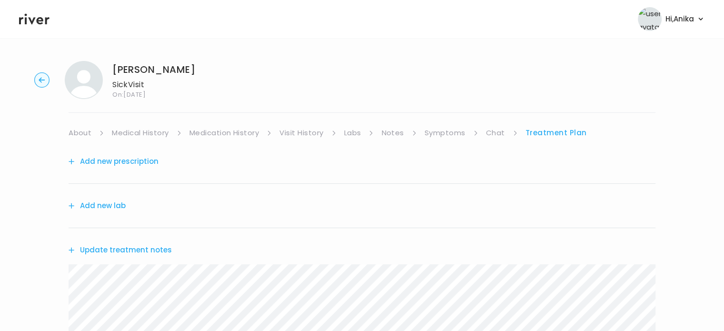
click at [129, 249] on button "Update treatment notes" at bounding box center [120, 249] width 103 height 13
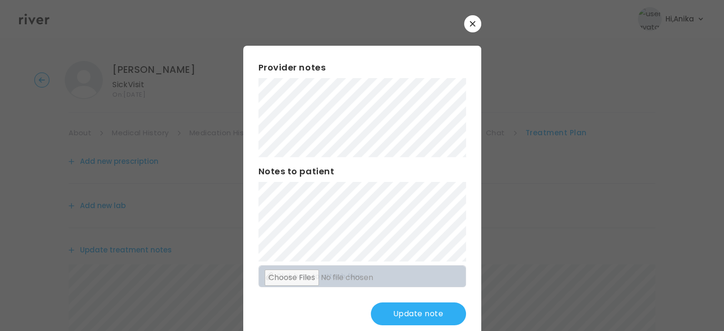
click at [411, 310] on button "Update note" at bounding box center [418, 313] width 95 height 23
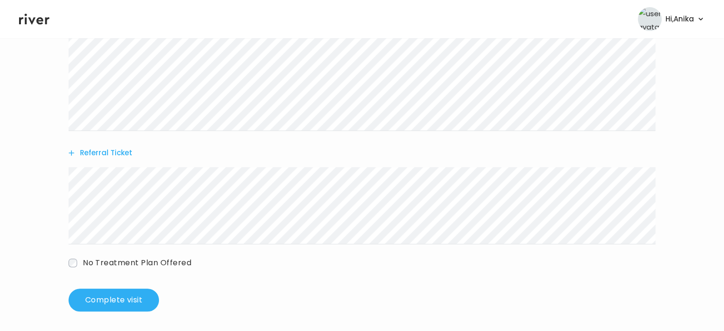
scroll to position [313, 0]
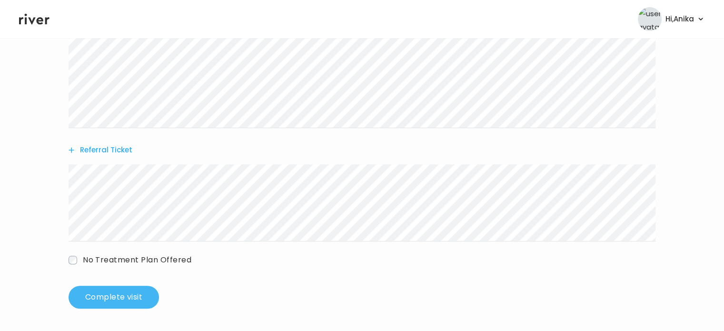
click at [133, 295] on button "Complete visit" at bounding box center [114, 297] width 90 height 23
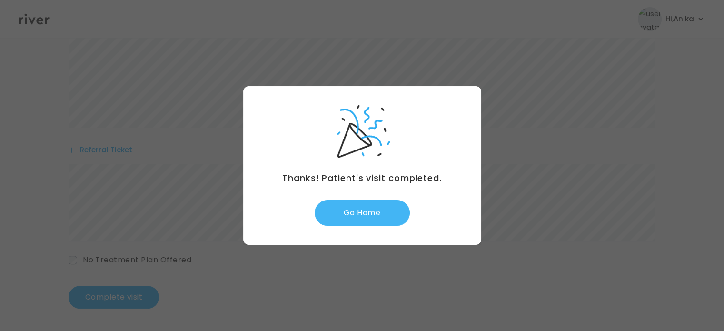
click at [364, 217] on button "Go Home" at bounding box center [362, 213] width 95 height 26
